Goal: Navigation & Orientation: Find specific page/section

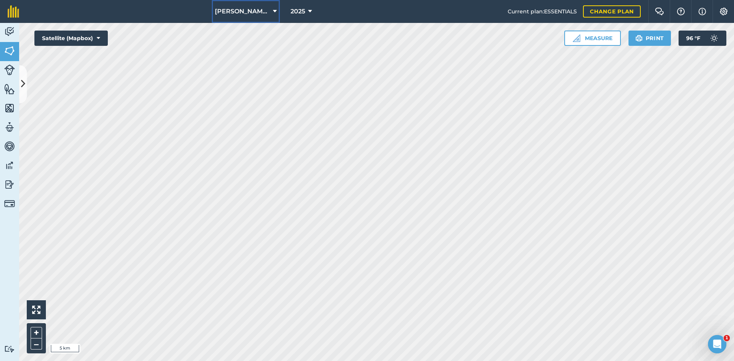
click at [225, 11] on span "[PERSON_NAME] Ranches LLC" at bounding box center [242, 11] width 55 height 9
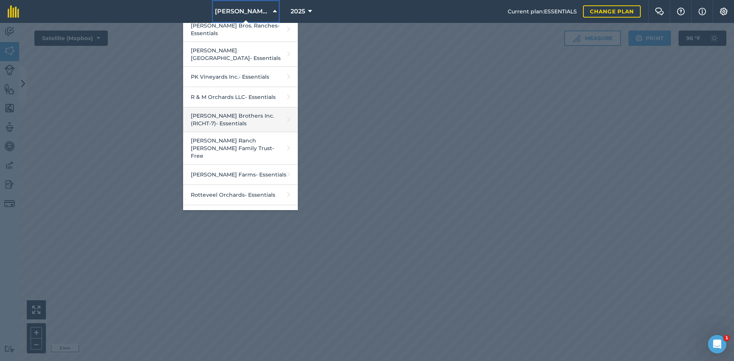
scroll to position [1606, 0]
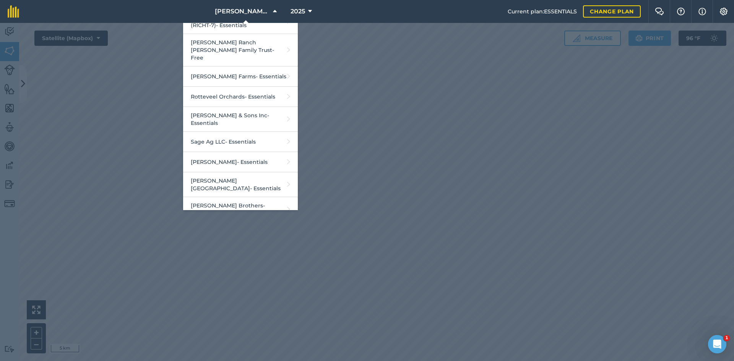
click at [411, 214] on div at bounding box center [367, 192] width 734 height 338
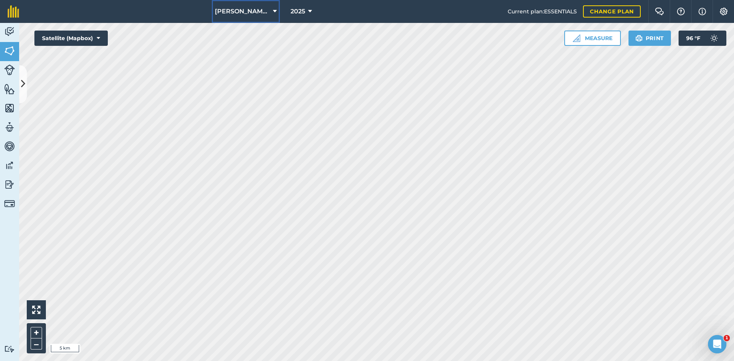
click at [261, 6] on button "Meek Ranches LLC" at bounding box center [246, 11] width 68 height 23
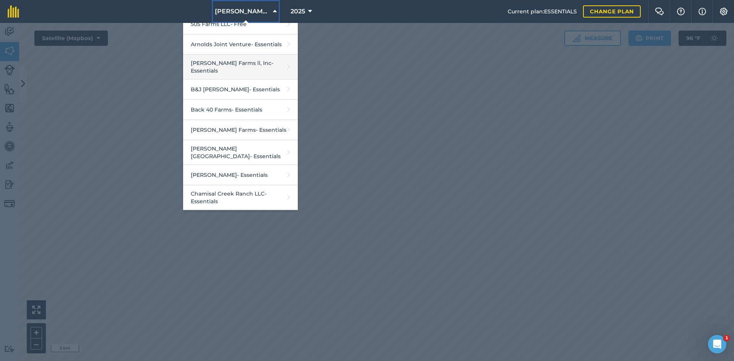
scroll to position [76, 0]
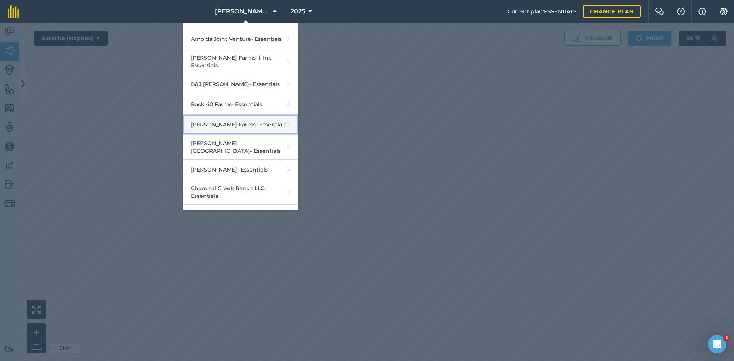
click at [243, 126] on link "Barrios Farms - Essentials" at bounding box center [240, 125] width 115 height 20
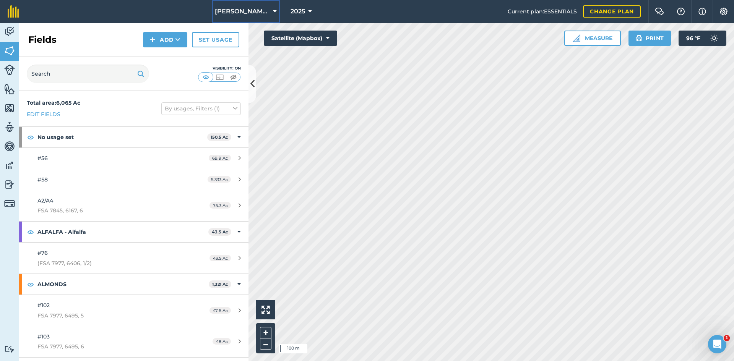
click at [248, 16] on button "Barrios Farms" at bounding box center [246, 11] width 68 height 23
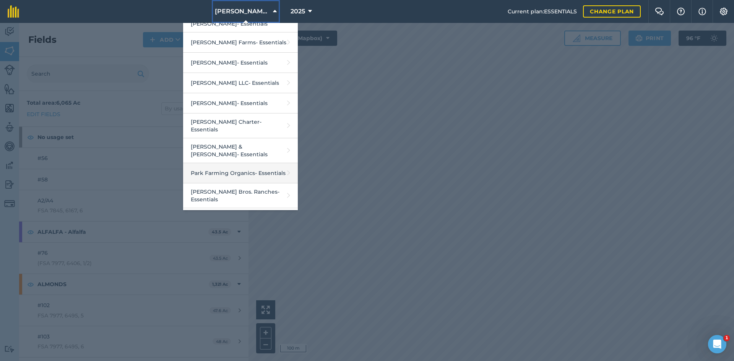
scroll to position [1345, 0]
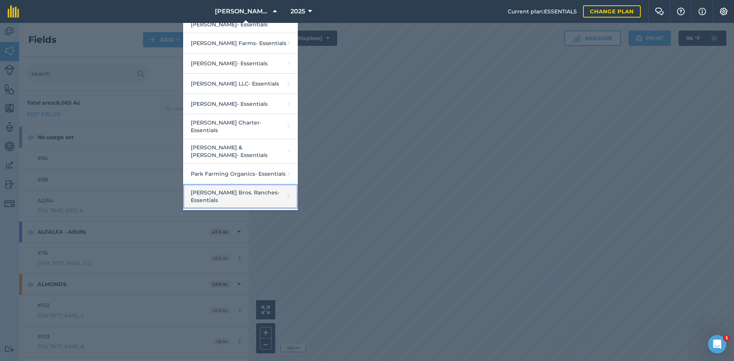
click at [225, 184] on link "Payne Bros. Ranches - Essentials" at bounding box center [240, 196] width 115 height 25
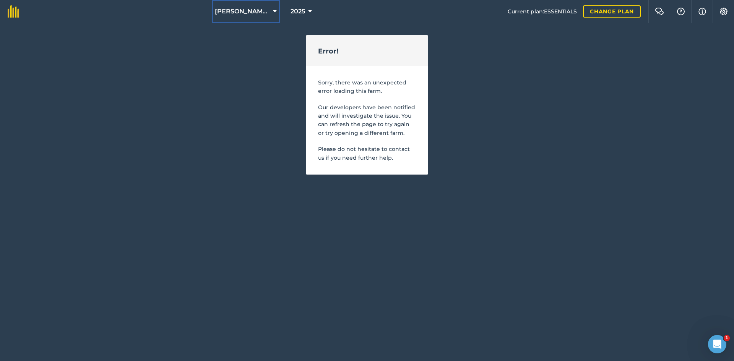
click at [242, 10] on span "Barrios Farms" at bounding box center [242, 11] width 55 height 9
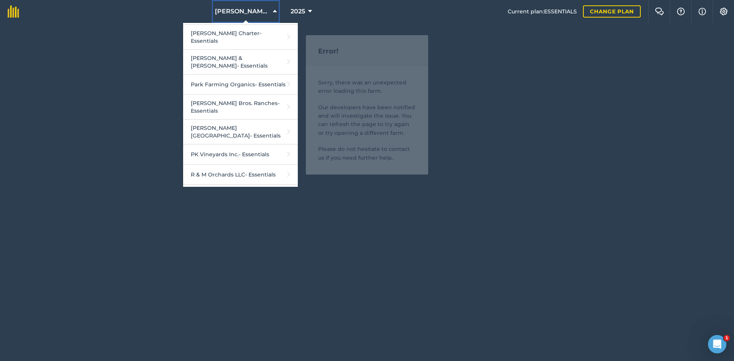
scroll to position [1414, 0]
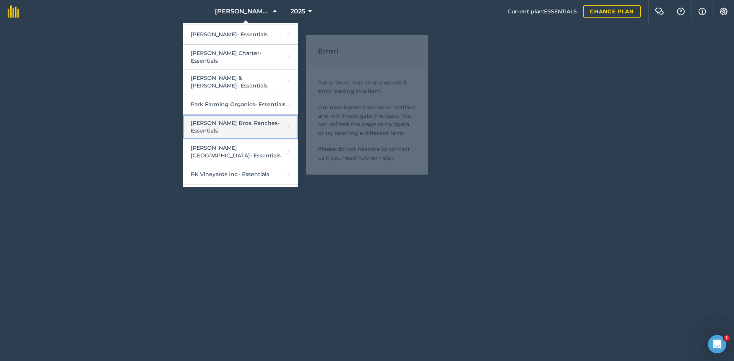
click at [229, 115] on link "Payne Bros. Ranches - Essentials" at bounding box center [240, 127] width 115 height 25
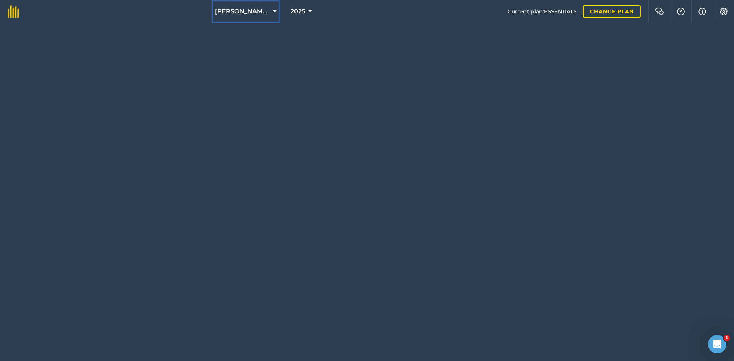
click at [253, 9] on span "[PERSON_NAME] Bros. Ranches" at bounding box center [242, 11] width 55 height 9
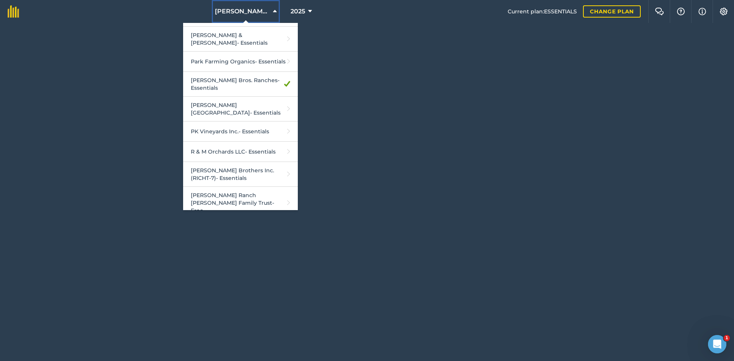
scroll to position [1414, 0]
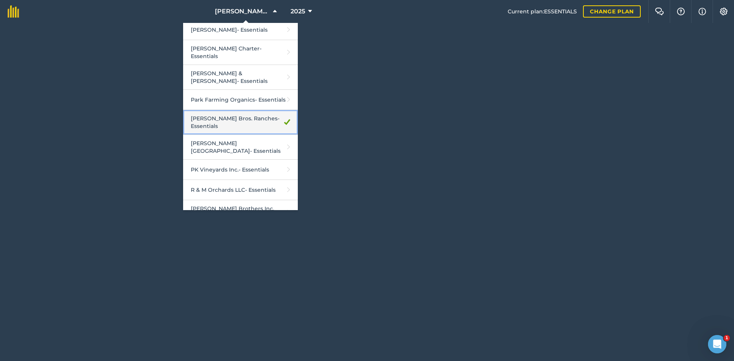
click at [227, 110] on link "[PERSON_NAME] Bros. Ranches - Essentials" at bounding box center [240, 122] width 115 height 25
